Goal: Task Accomplishment & Management: Manage account settings

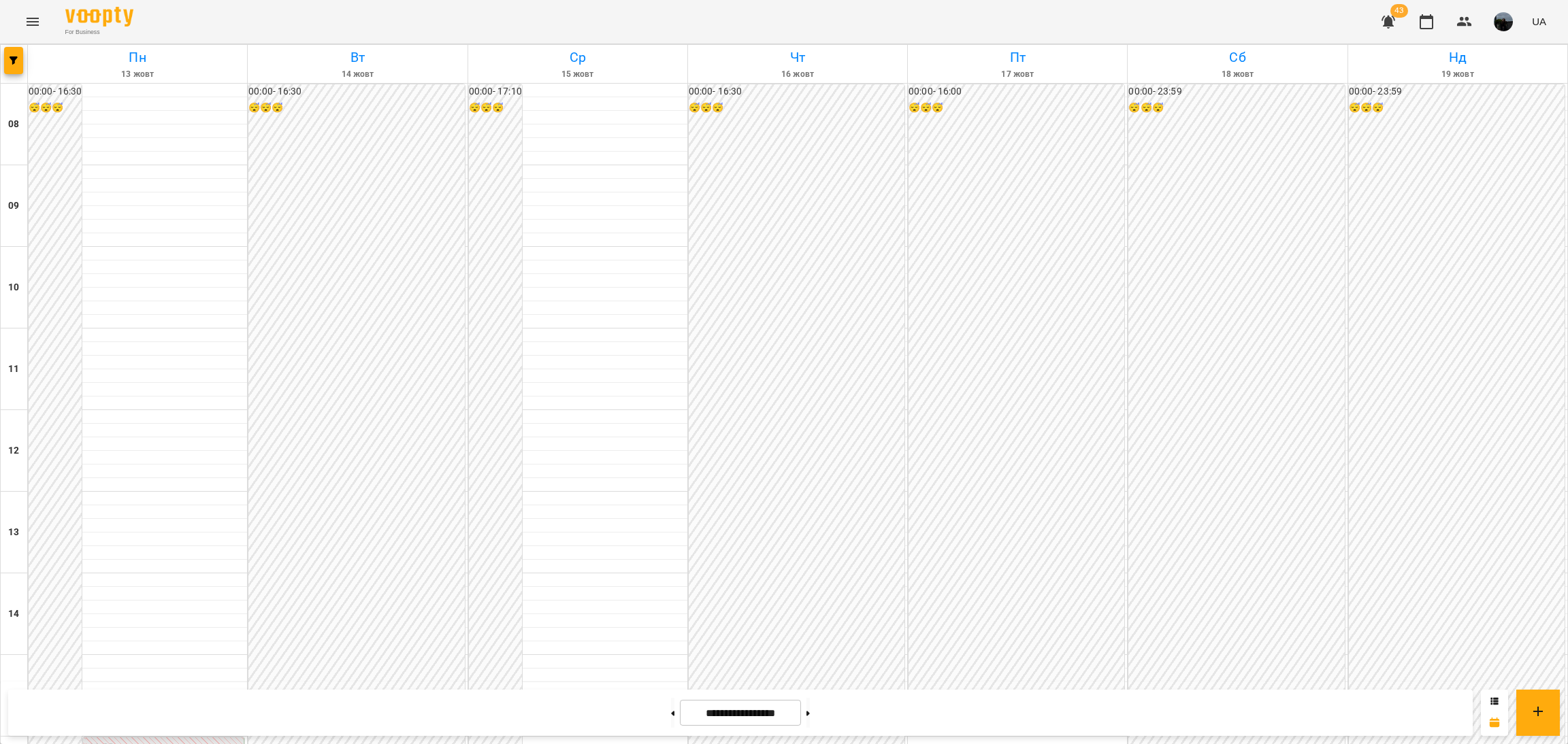
scroll to position [509, 0]
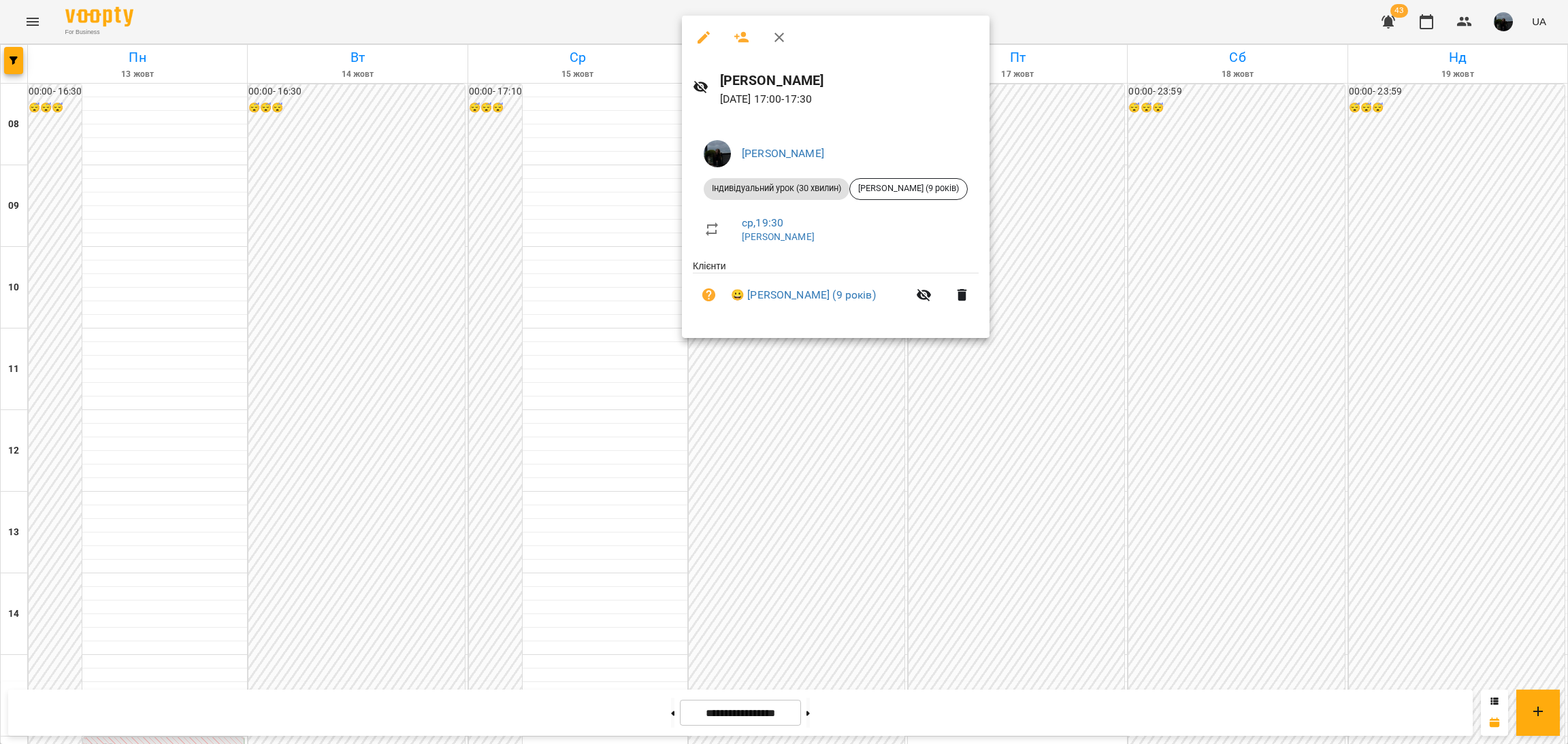
click at [987, 438] on div at bounding box center [784, 372] width 1568 height 744
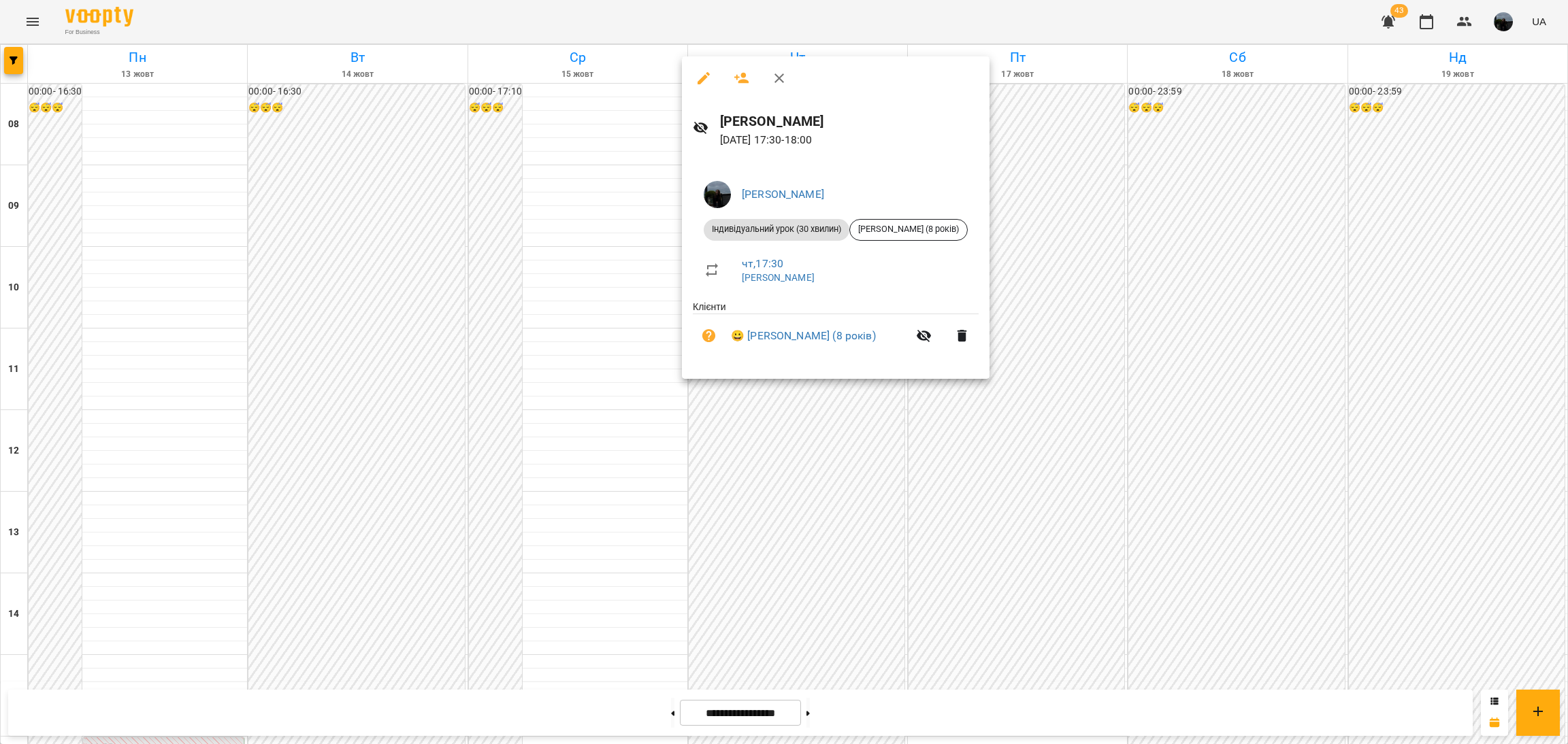
click at [783, 422] on div at bounding box center [784, 372] width 1568 height 744
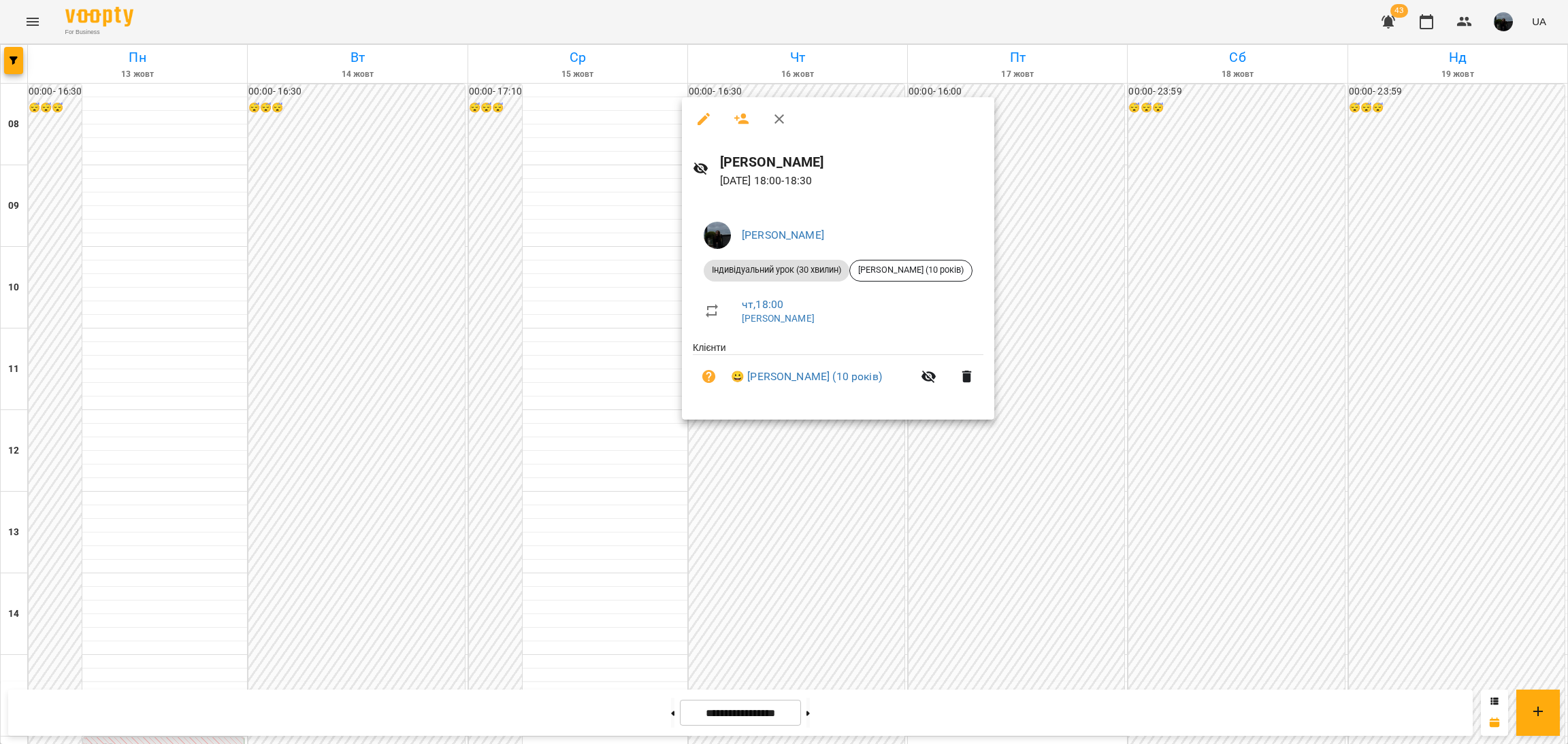
click at [795, 474] on div at bounding box center [784, 372] width 1568 height 744
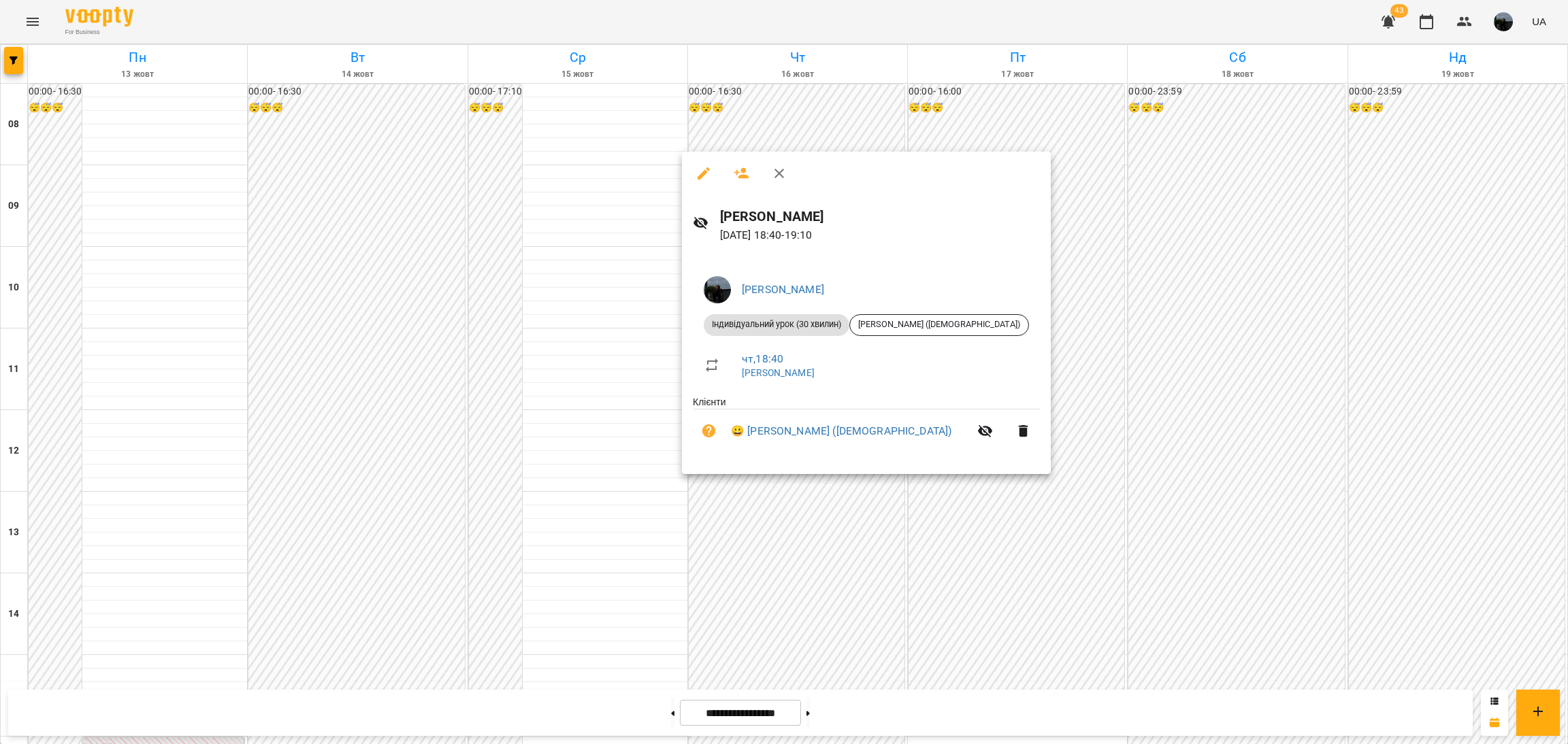
click at [798, 526] on div at bounding box center [784, 372] width 1568 height 744
